Goal: Find specific page/section: Find specific page/section

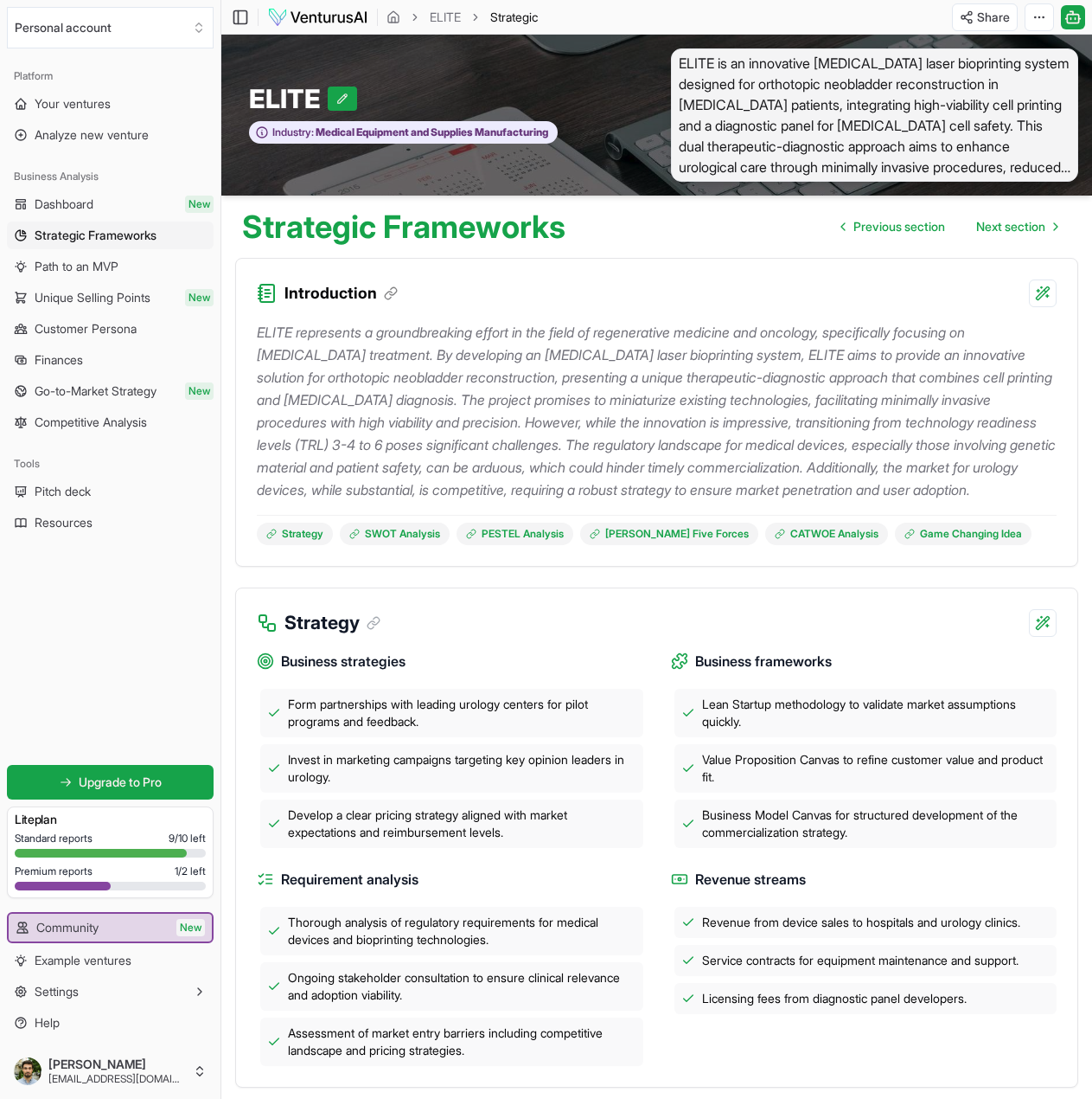
click at [104, 865] on div "Premium reports 1 / 2 left" at bounding box center [109, 871] width 191 height 14
click at [127, 113] on link "Your ventures" at bounding box center [110, 103] width 207 height 28
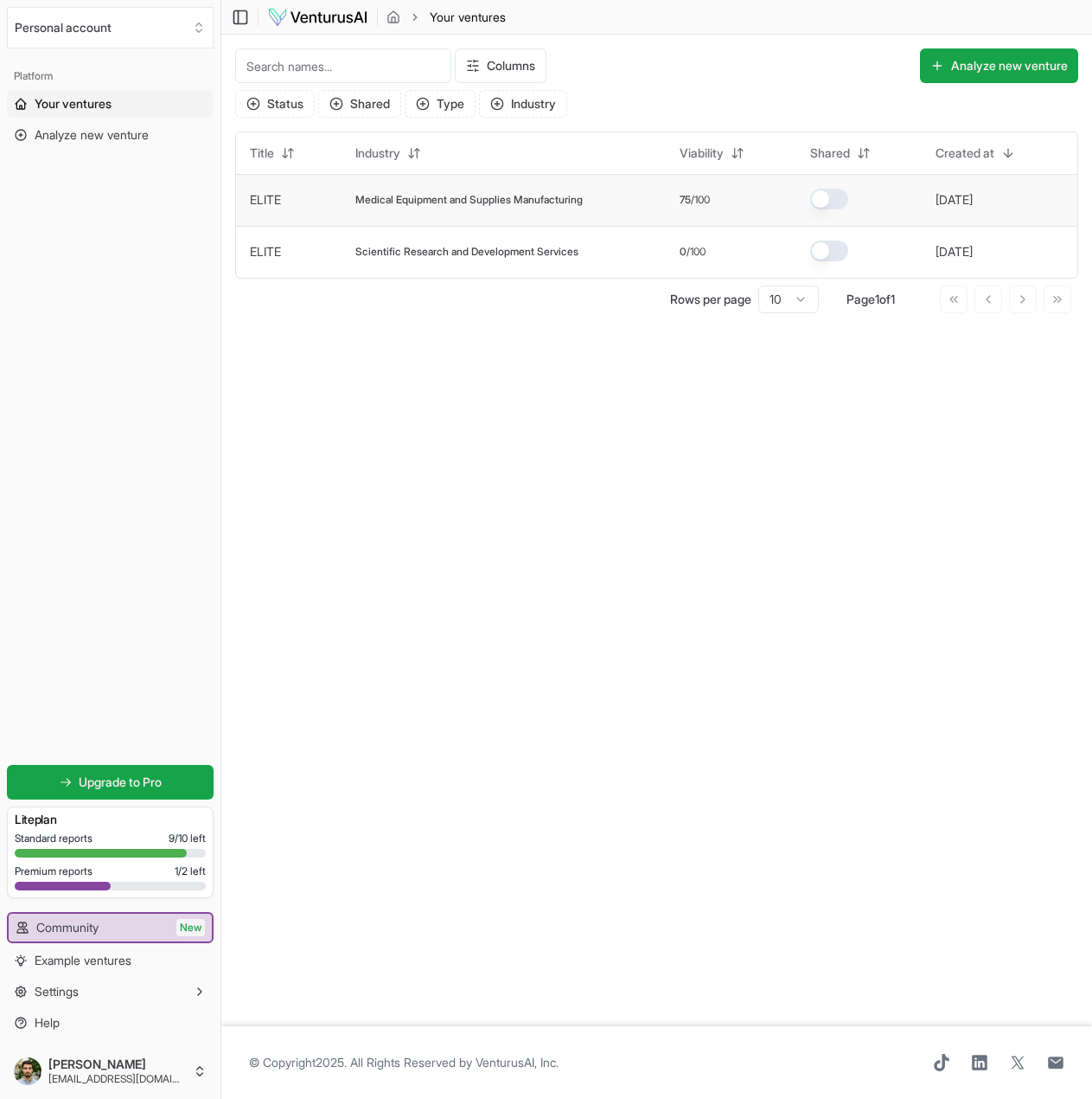
click at [525, 209] on td "Medical Equipment and Supplies Manufacturing" at bounding box center [504, 199] width 324 height 52
click at [384, 195] on span "Medical Equipment and Supplies Manufacturing" at bounding box center [470, 199] width 228 height 14
click at [422, 203] on span "Medical Equipment and Supplies Manufacturing" at bounding box center [470, 199] width 228 height 14
